Goal: Transaction & Acquisition: Purchase product/service

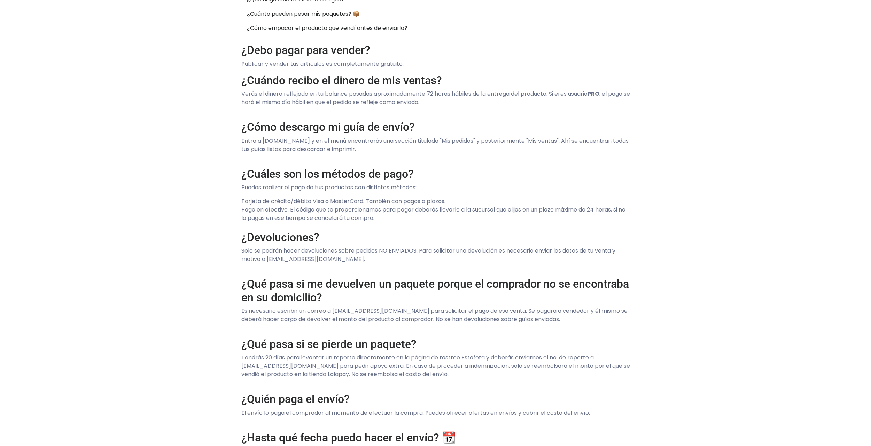
scroll to position [277, 0]
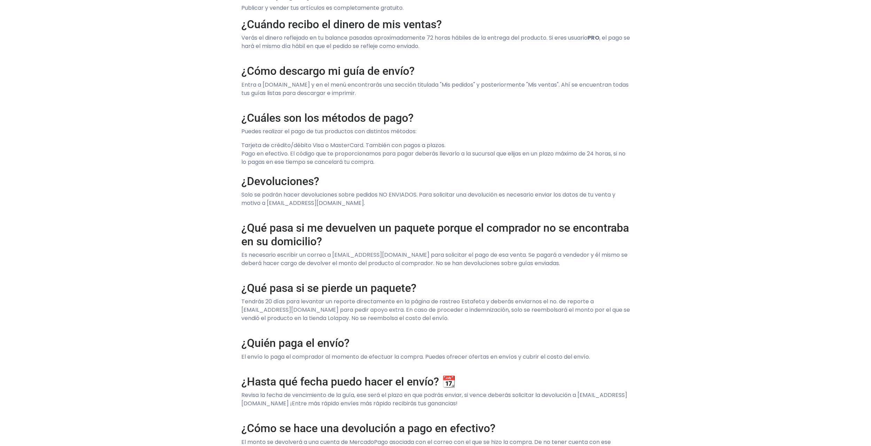
click at [180, 213] on div "Preguntas Frecuentes ¿Debo pagar para vender? ¿Cuándo recibo el dinero de mis v…" at bounding box center [435, 229] width 871 height 954
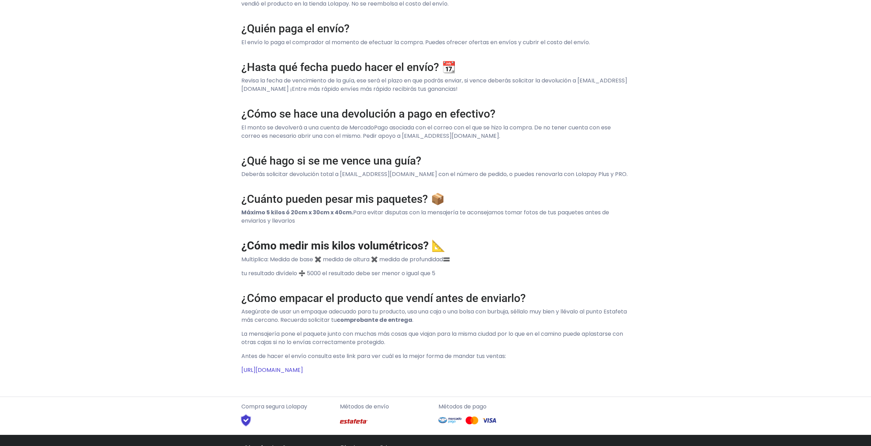
scroll to position [610, 0]
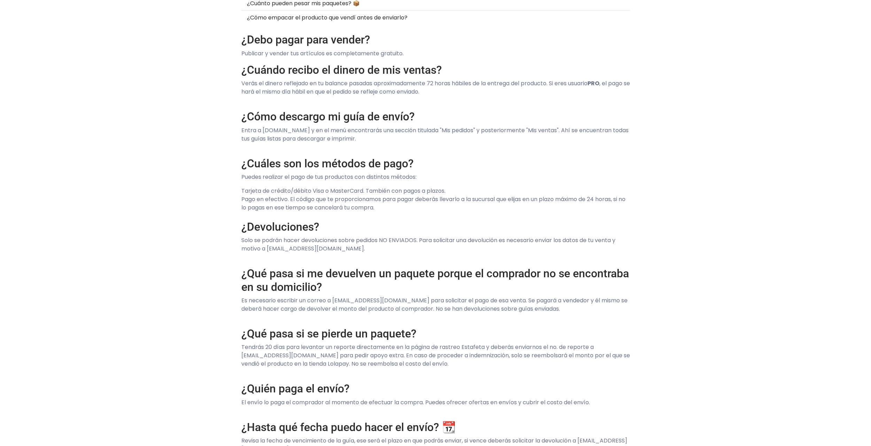
scroll to position [0, 0]
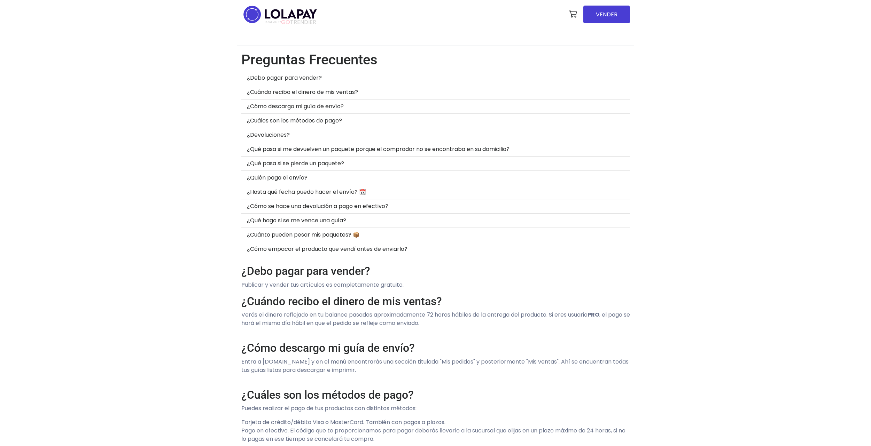
click at [290, 25] on span "GO" at bounding box center [285, 22] width 9 height 8
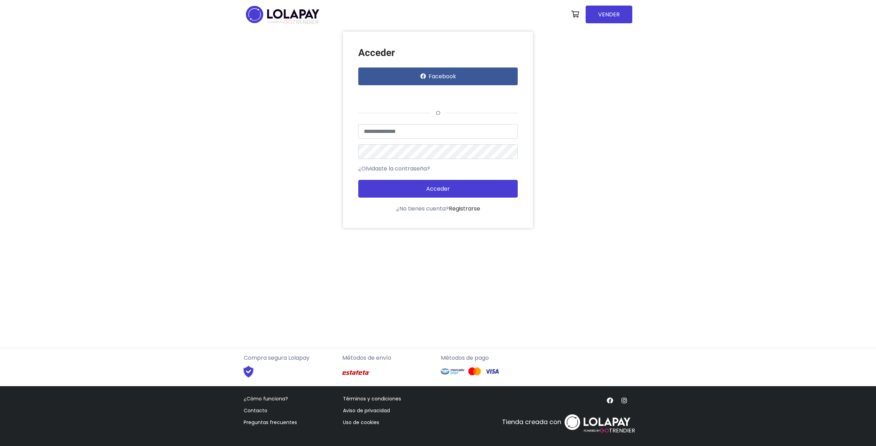
click at [251, 13] on img at bounding box center [283, 14] width 78 height 22
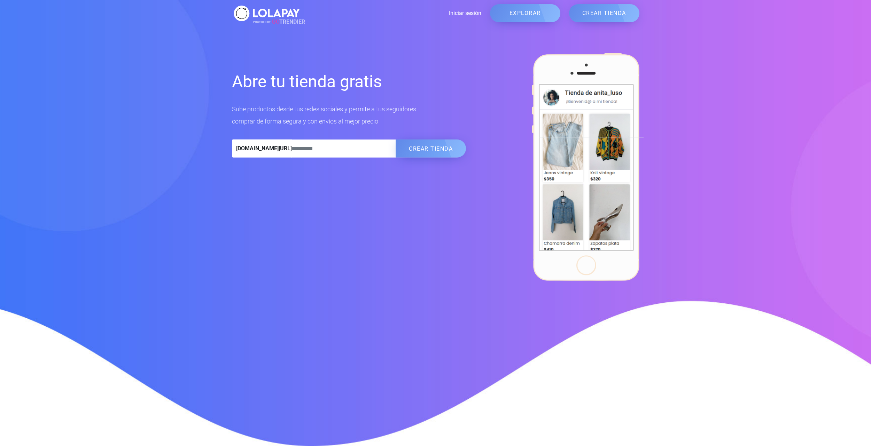
click at [87, 146] on div "Abre tu tienda gratis Sube productos desde tus redes sociales y permite a tus s…" at bounding box center [435, 158] width 871 height 245
click at [233, 178] on div "Abre tu tienda gratis Sube productos desde tus redes sociales y permite a tus s…" at bounding box center [436, 158] width 416 height 245
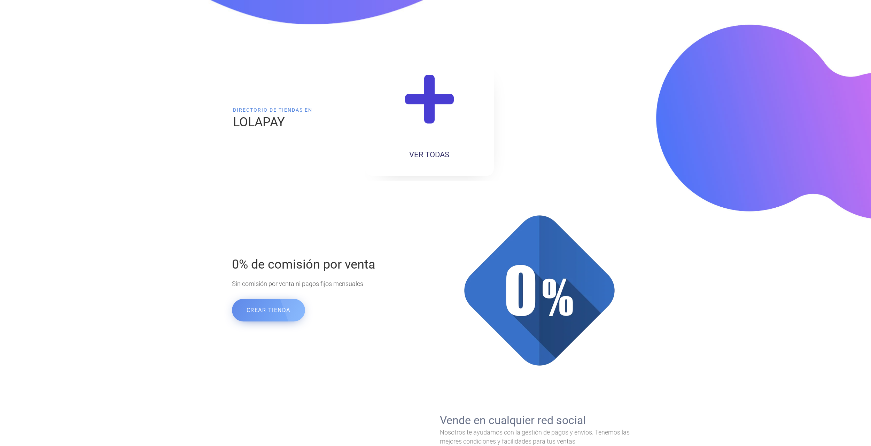
scroll to position [501, 0]
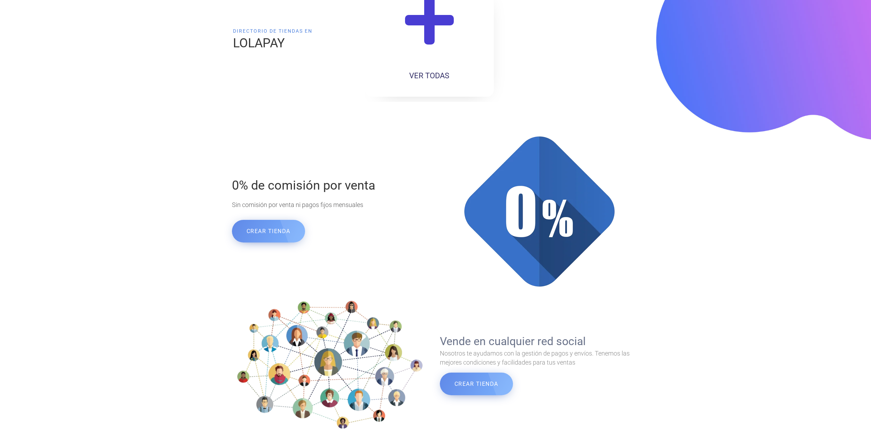
click at [184, 156] on div "0% de comisión por venta Sin comisión por venta ni pagos fijos mensuales CREAR …" at bounding box center [435, 212] width 871 height 174
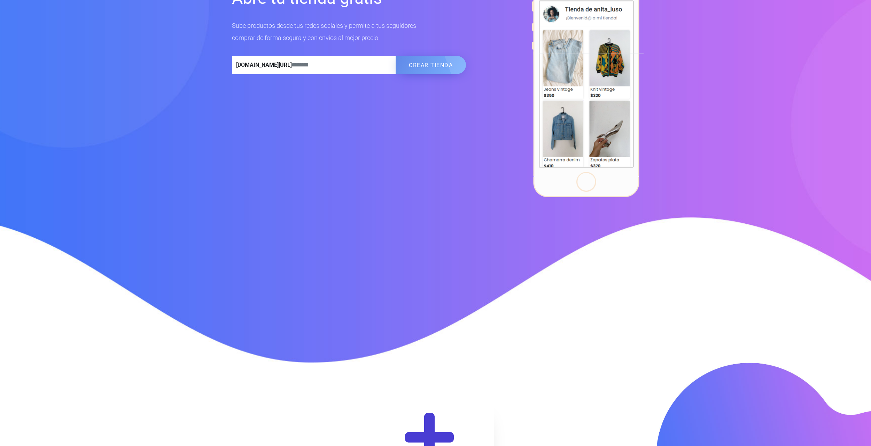
scroll to position [0, 0]
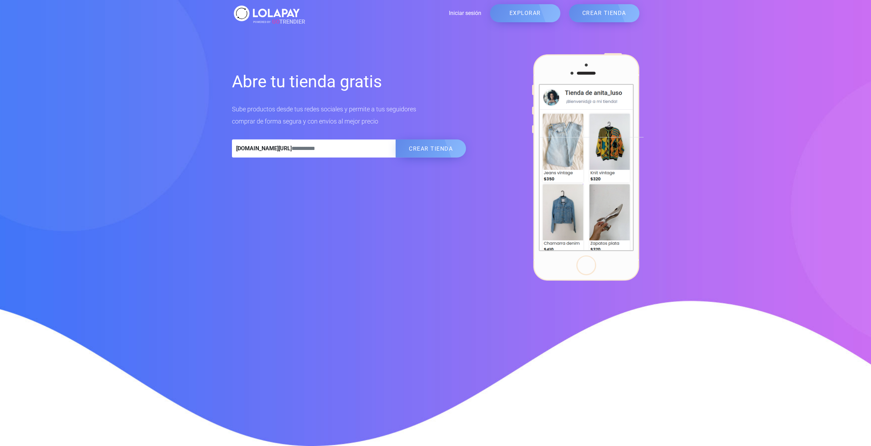
click at [139, 124] on div "Abre tu tienda gratis Sube productos desde tus redes sociales y permite a tus s…" at bounding box center [435, 158] width 871 height 245
click at [185, 53] on div "Abre tu tienda gratis Sube productos desde tus redes sociales y permite a tus s…" at bounding box center [435, 158] width 871 height 245
click at [290, 81] on h1 "Abre tu tienda gratis" at bounding box center [349, 82] width 234 height 22
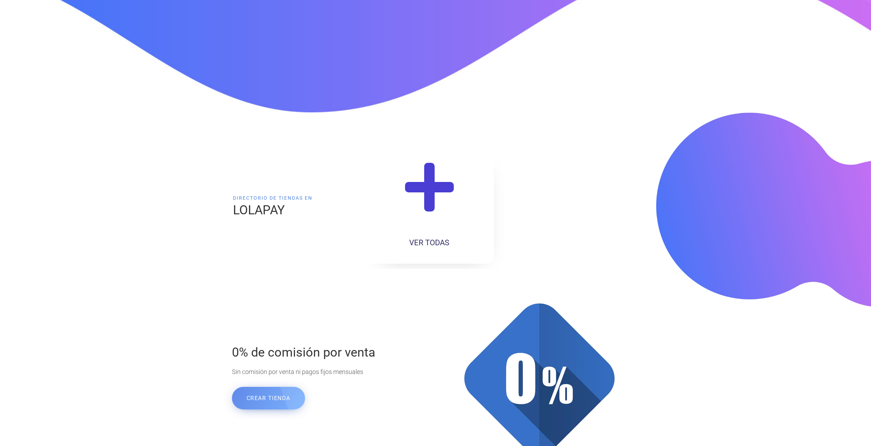
scroll to position [451, 0]
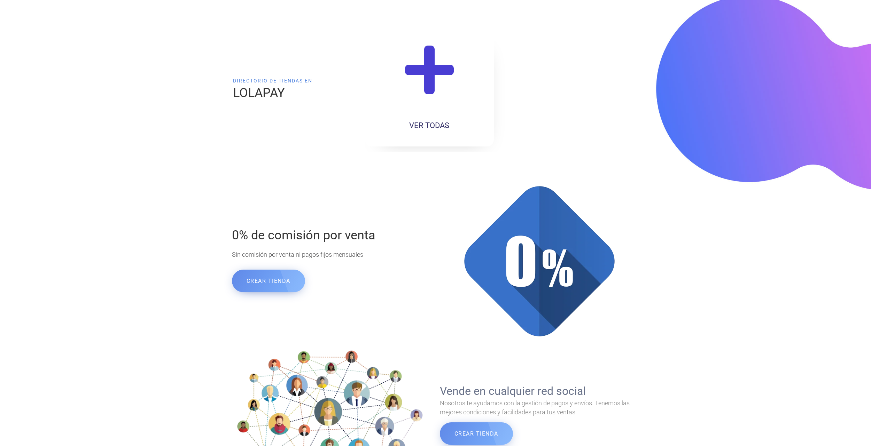
click at [188, 109] on div "Directorio de tiendas en LOLAPAY VER TODAS" at bounding box center [435, 92] width 871 height 195
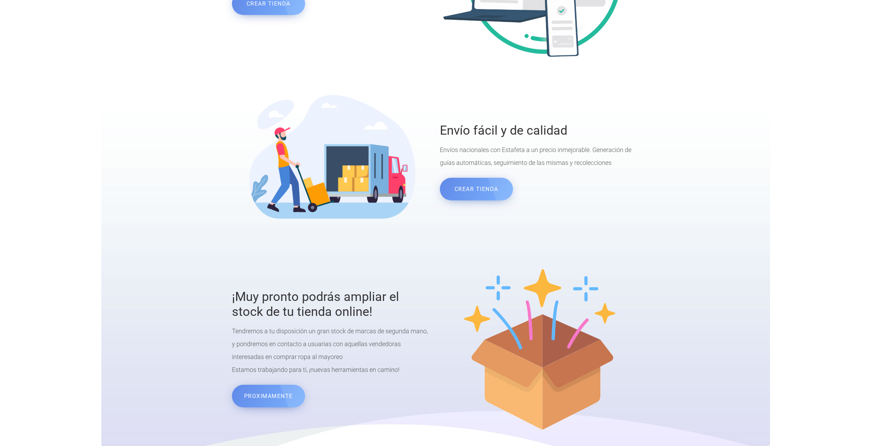
scroll to position [1106, 0]
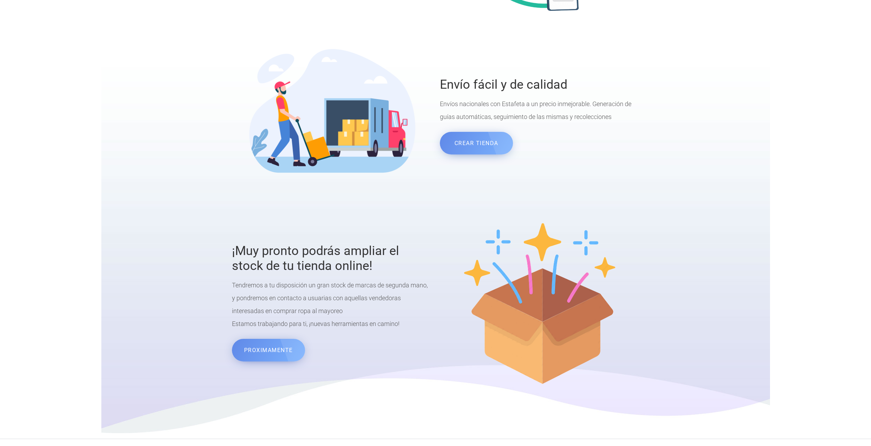
click at [164, 177] on div "Envío fácil y de calidad Envíos nacionales con Estafeta a un precio inmejorable…" at bounding box center [435, 117] width 871 height 200
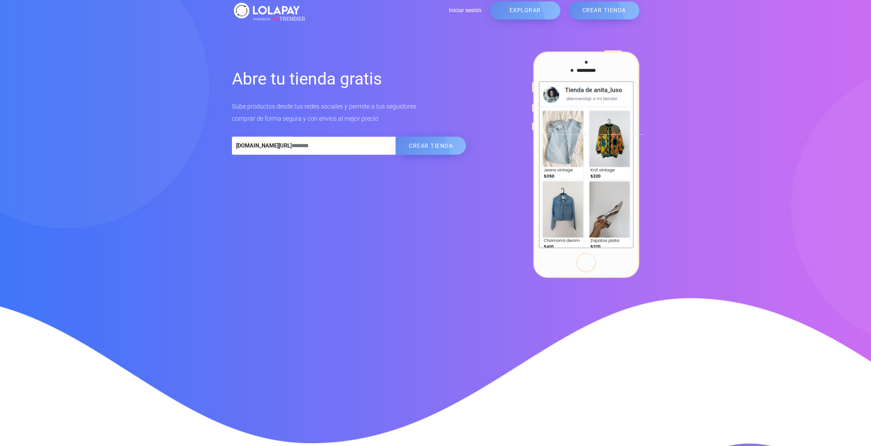
scroll to position [0, 0]
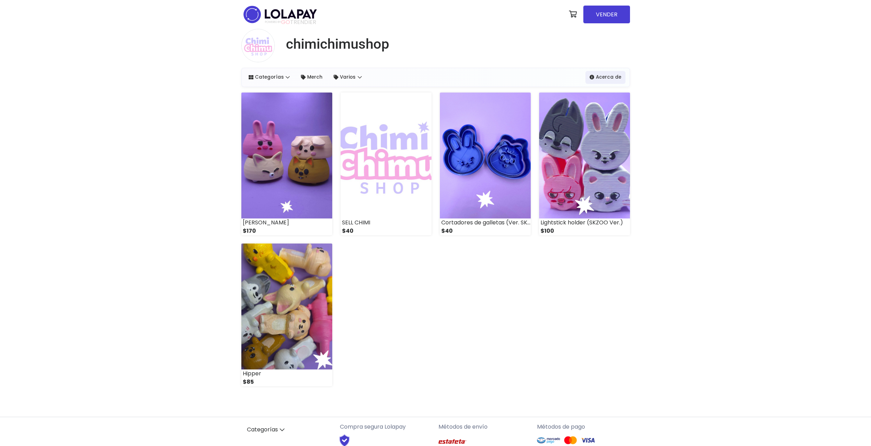
click at [166, 130] on div "chimichimushop Categorías Ver Todos [GEOGRAPHIC_DATA] Varios Ver Todo" at bounding box center [435, 220] width 871 height 382
click at [286, 152] on img at bounding box center [286, 156] width 91 height 126
click at [375, 128] on img at bounding box center [386, 156] width 91 height 126
click at [379, 127] on img at bounding box center [386, 156] width 91 height 126
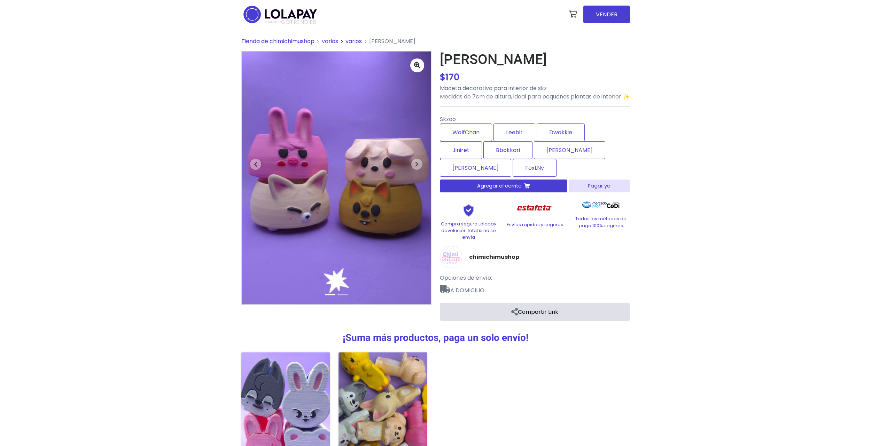
click at [217, 159] on div "Tienda de chimichimushop varios Maceta Skzoo $" at bounding box center [435, 285] width 871 height 513
click at [408, 164] on button "Next" at bounding box center [417, 164] width 29 height 225
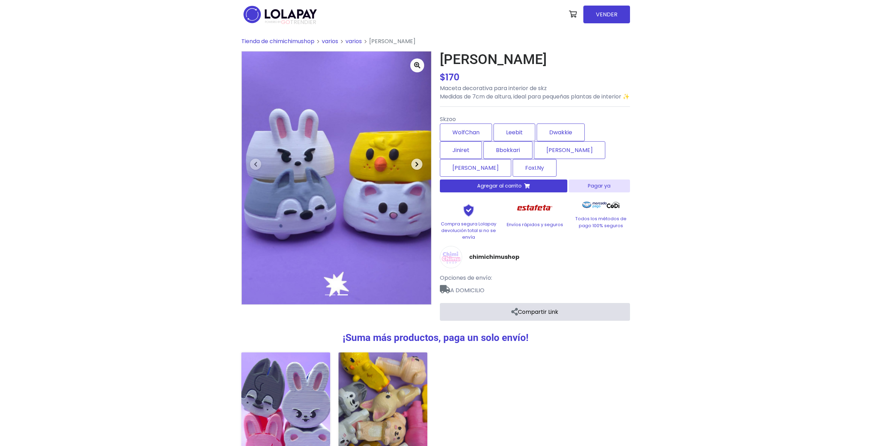
click at [416, 166] on icon "button" at bounding box center [416, 165] width 3 height 6
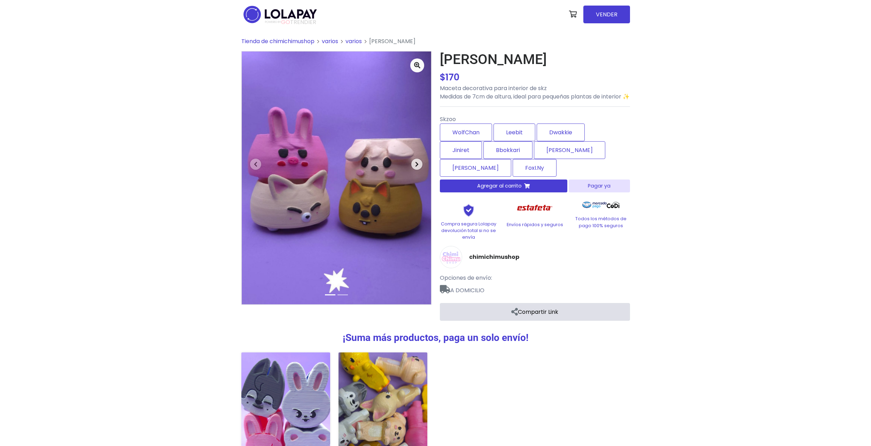
click at [416, 166] on icon "button" at bounding box center [416, 165] width 3 height 6
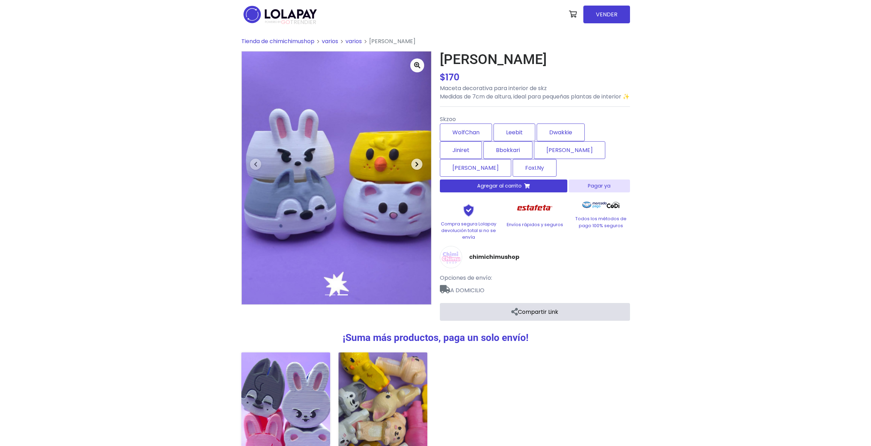
click at [416, 166] on icon "button" at bounding box center [416, 165] width 3 height 6
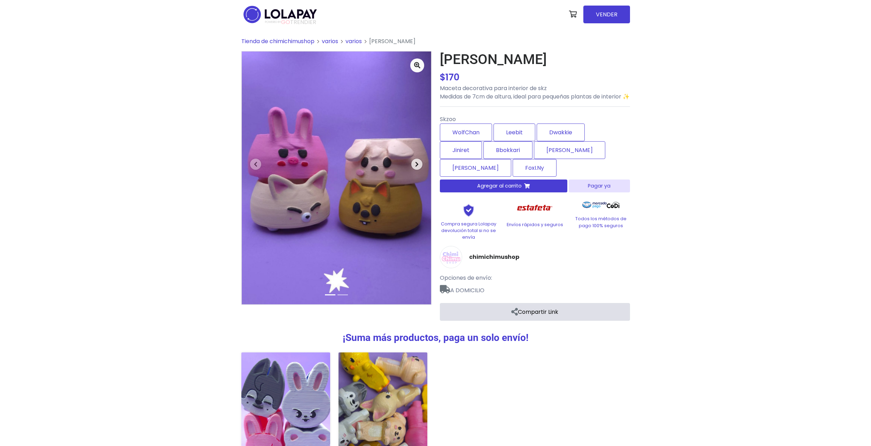
click at [416, 166] on icon "button" at bounding box center [416, 165] width 3 height 6
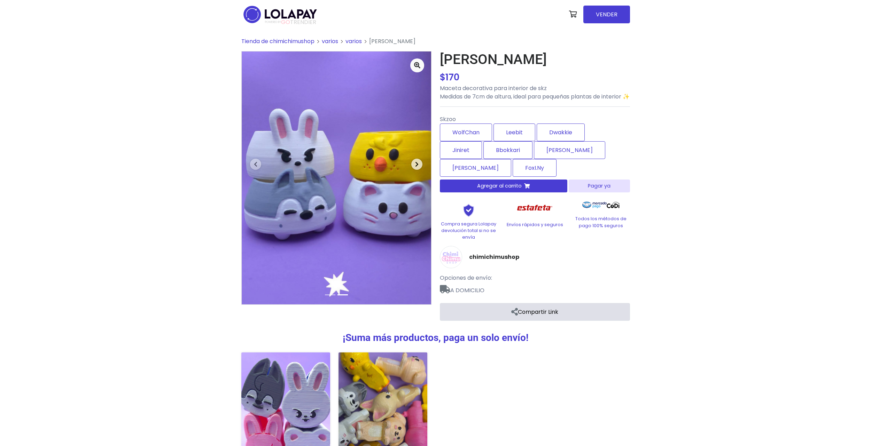
click at [416, 166] on icon "button" at bounding box center [416, 165] width 3 height 6
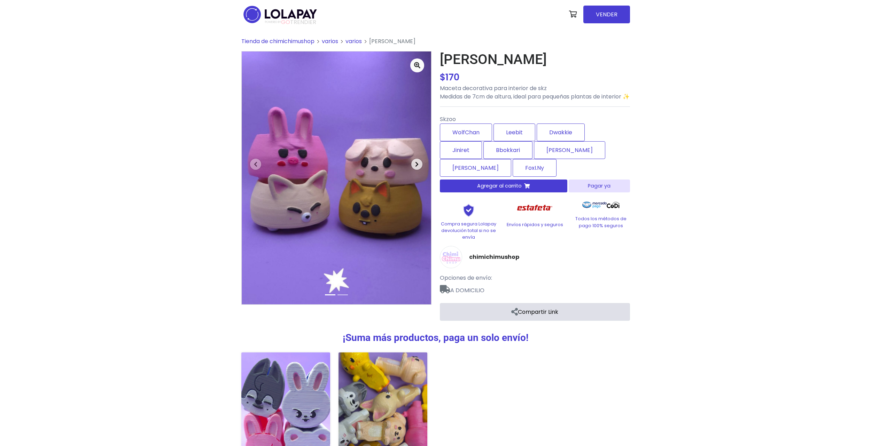
click at [416, 166] on icon "button" at bounding box center [416, 165] width 3 height 6
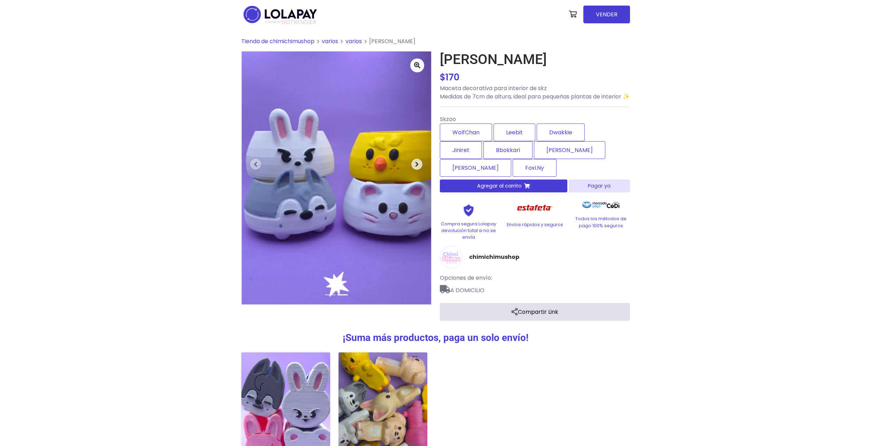
click at [416, 166] on icon "button" at bounding box center [416, 165] width 3 height 6
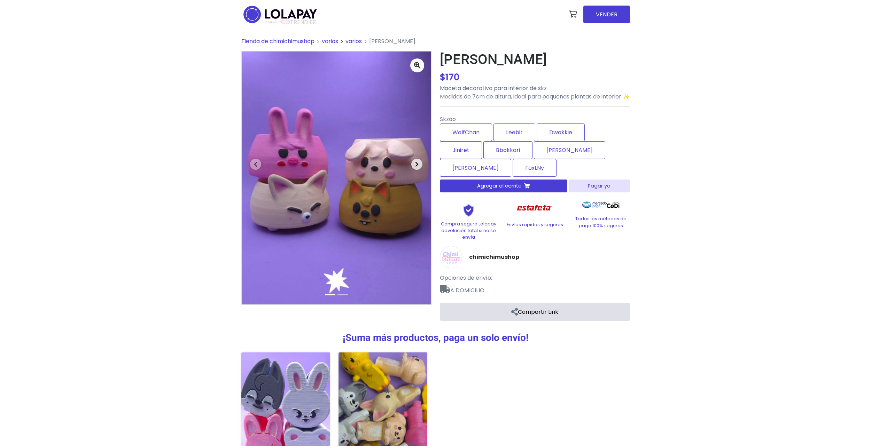
click at [416, 166] on icon "button" at bounding box center [416, 165] width 3 height 6
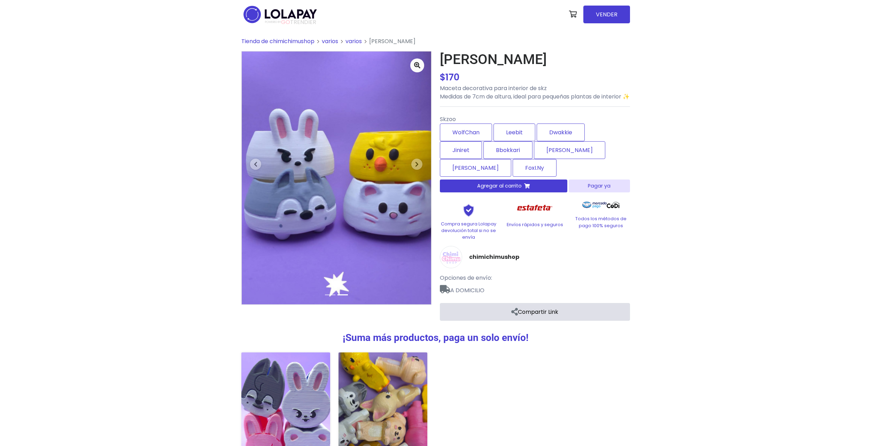
click at [156, 175] on div "Tienda de chimichimushop varios Maceta Skzoo $" at bounding box center [435, 285] width 871 height 513
drag, startPoint x: 447, startPoint y: 76, endPoint x: 465, endPoint y: 86, distance: 20.1
click at [465, 86] on div "Maceta Skzoo $ 170 $ 170 Maceta decorativa para interior de skz Medidas de 7cm …" at bounding box center [535, 76] width 190 height 50
click at [465, 86] on p "Maceta decorativa para interior de skz Medidas de 7cm de altura, ideal para peq…" at bounding box center [535, 92] width 190 height 17
click at [504, 137] on label "Leebit" at bounding box center [514, 133] width 42 height 18
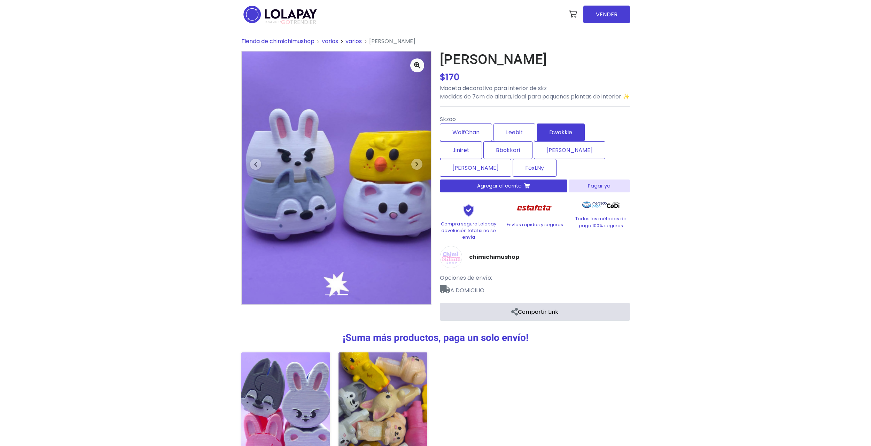
click at [571, 138] on label "Dwakkie" at bounding box center [561, 133] width 48 height 18
click at [449, 159] on label "Jiniret" at bounding box center [461, 150] width 42 height 18
click at [507, 159] on label "Bbokkari" at bounding box center [507, 150] width 49 height 18
drag, startPoint x: 539, startPoint y: 230, endPoint x: 565, endPoint y: 237, distance: 26.9
click at [565, 237] on div "Envíos rápidos y seguros" at bounding box center [535, 219] width 66 height 42
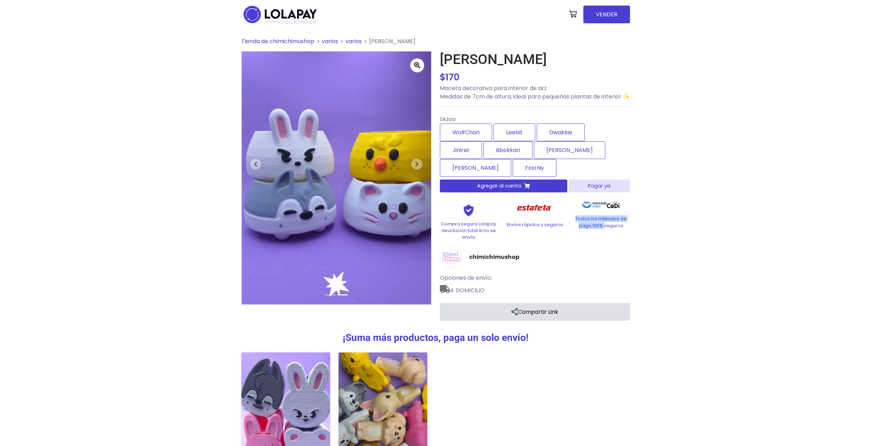
drag, startPoint x: 585, startPoint y: 222, endPoint x: 605, endPoint y: 231, distance: 21.9
click at [605, 231] on div "Todos los métodos de pago 100% seguros" at bounding box center [601, 219] width 66 height 42
click at [608, 229] on p "Todos los métodos de pago 100% seguros" at bounding box center [601, 222] width 58 height 13
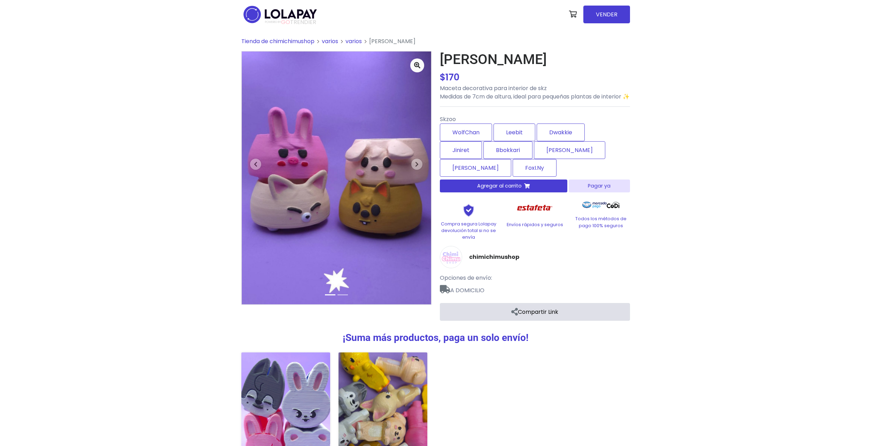
click at [598, 229] on p "Todos los métodos de pago 100% seguros" at bounding box center [601, 222] width 58 height 13
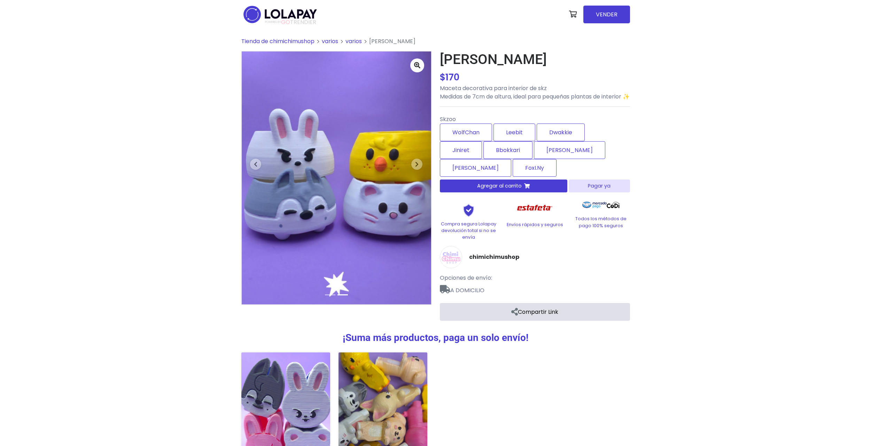
click at [598, 229] on p "Todos los métodos de pago 100% seguros" at bounding box center [601, 222] width 58 height 13
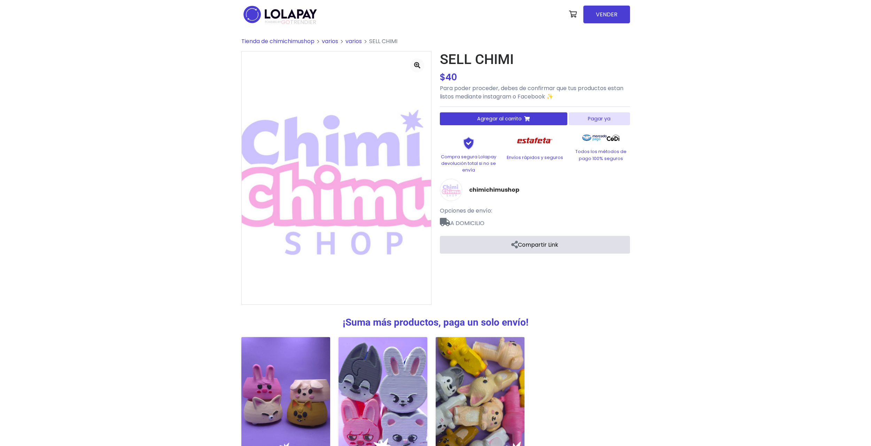
click at [538, 73] on div "$ 40 $ 40" at bounding box center [535, 78] width 190 height 14
click at [160, 219] on div "Tienda de chimichimushop varios SELL CHIMI $ -" at bounding box center [435, 277] width 871 height 497
